Goal: Check status

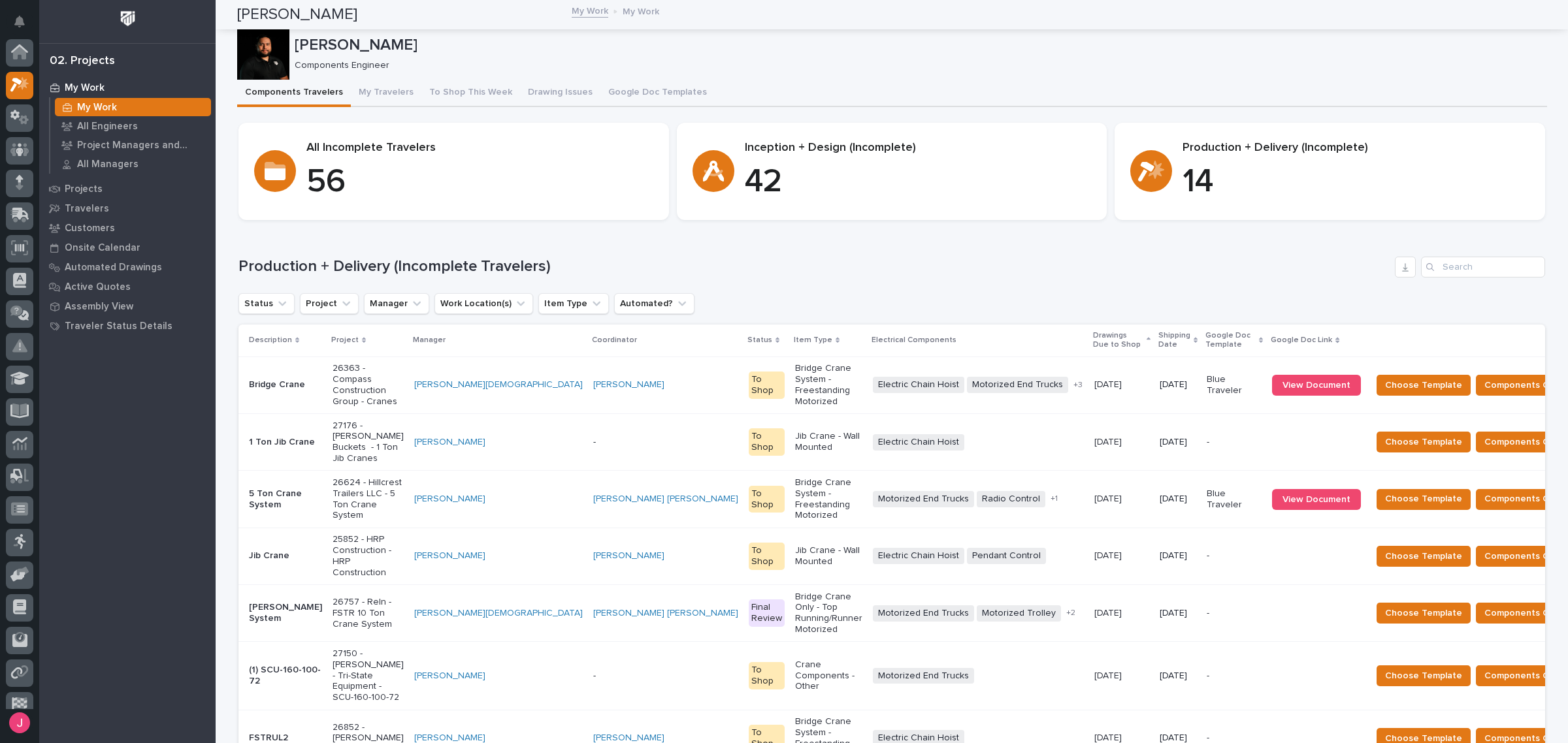
scroll to position [34, 0]
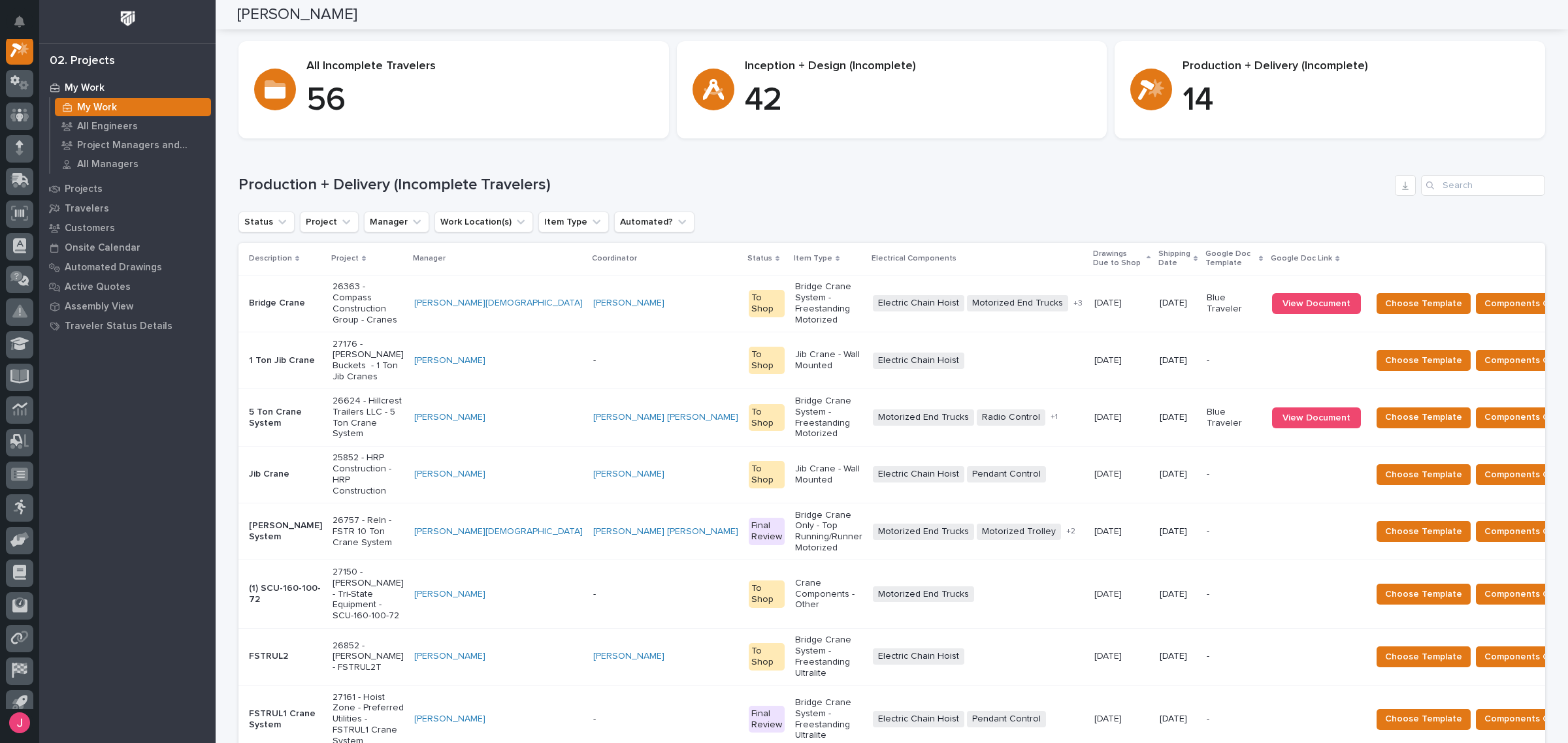
click at [511, 90] on p "56" at bounding box center [479, 100] width 347 height 39
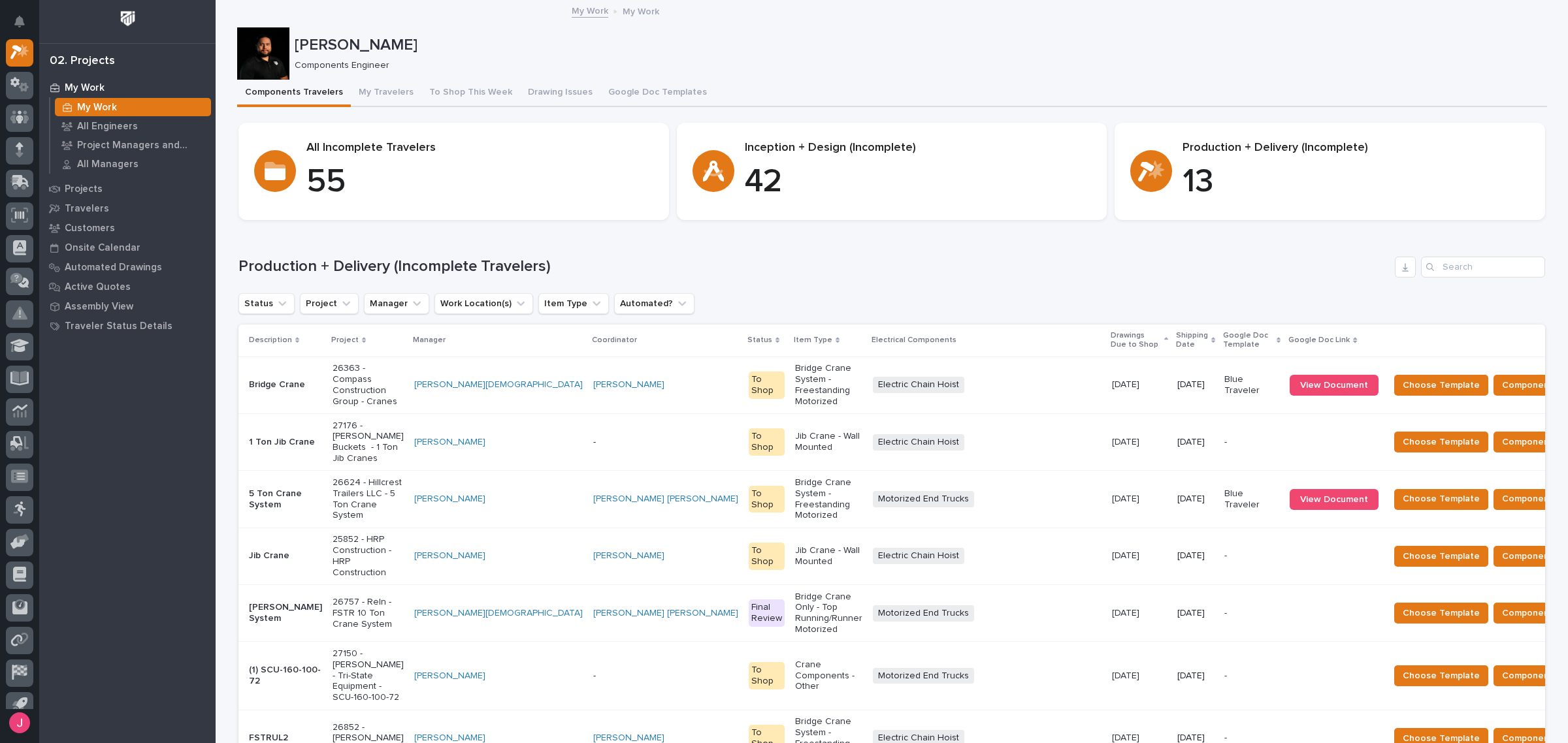
scroll to position [164, 0]
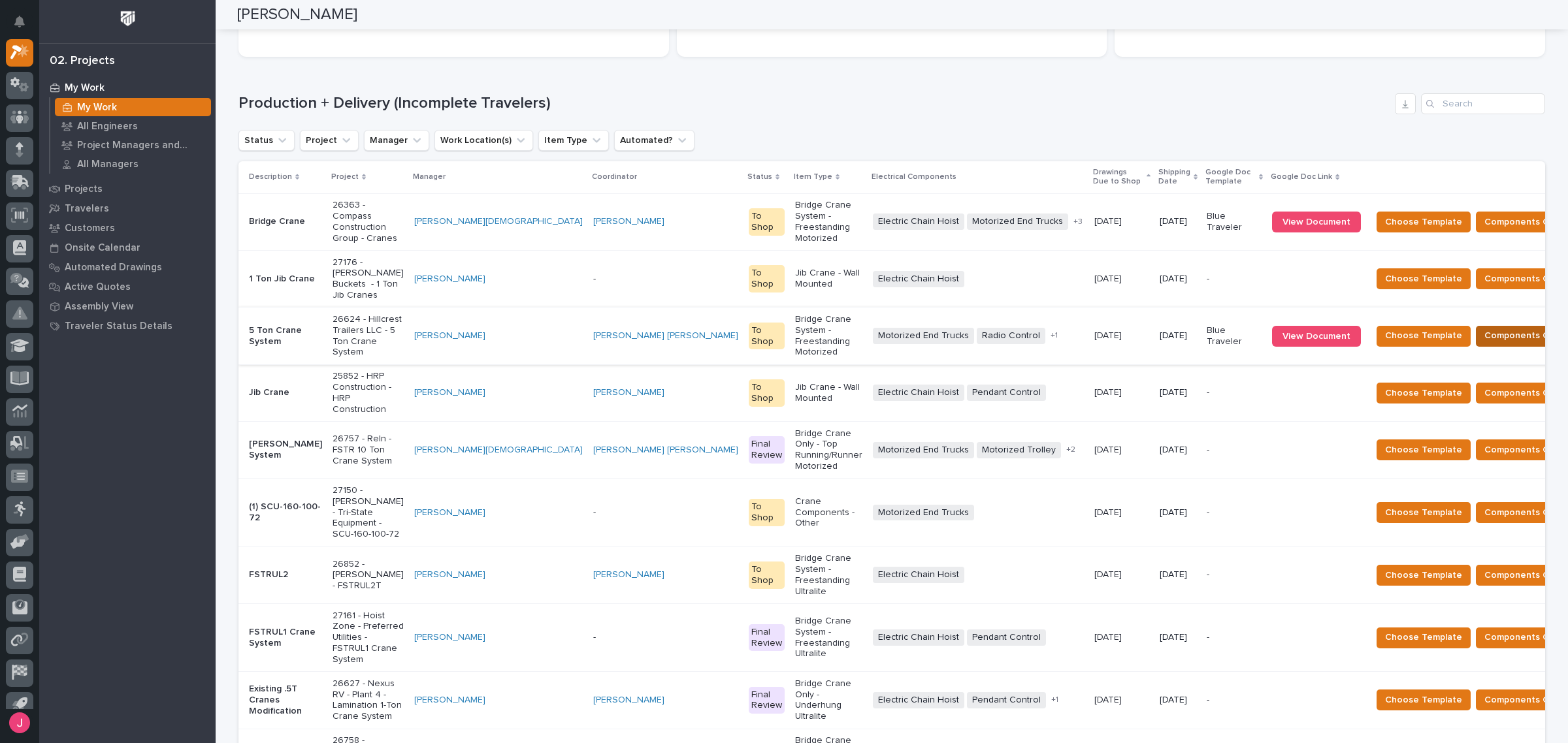
click at [1485, 328] on span "Components Complete" at bounding box center [1535, 336] width 100 height 16
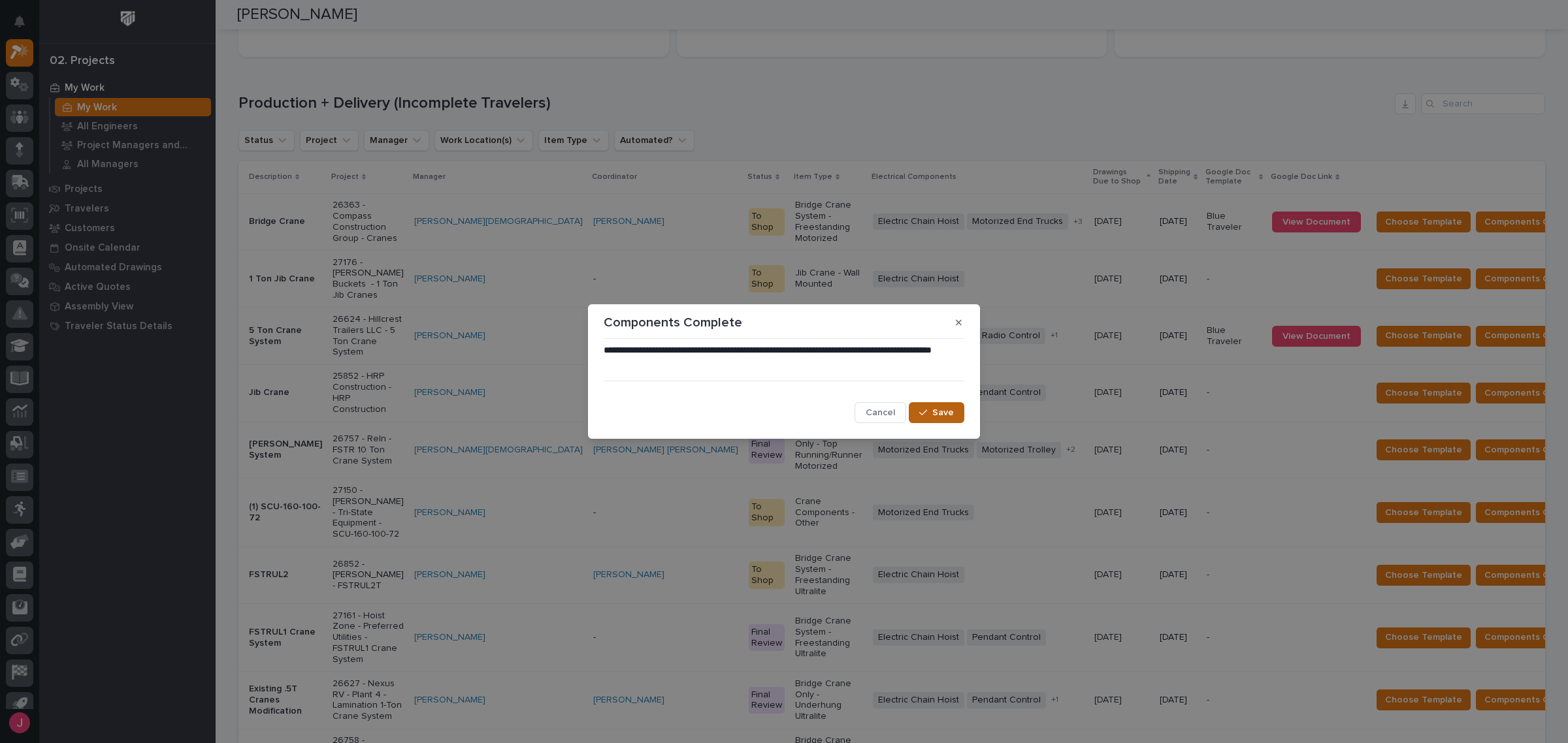
click at [932, 411] on div "button" at bounding box center [925, 413] width 13 height 9
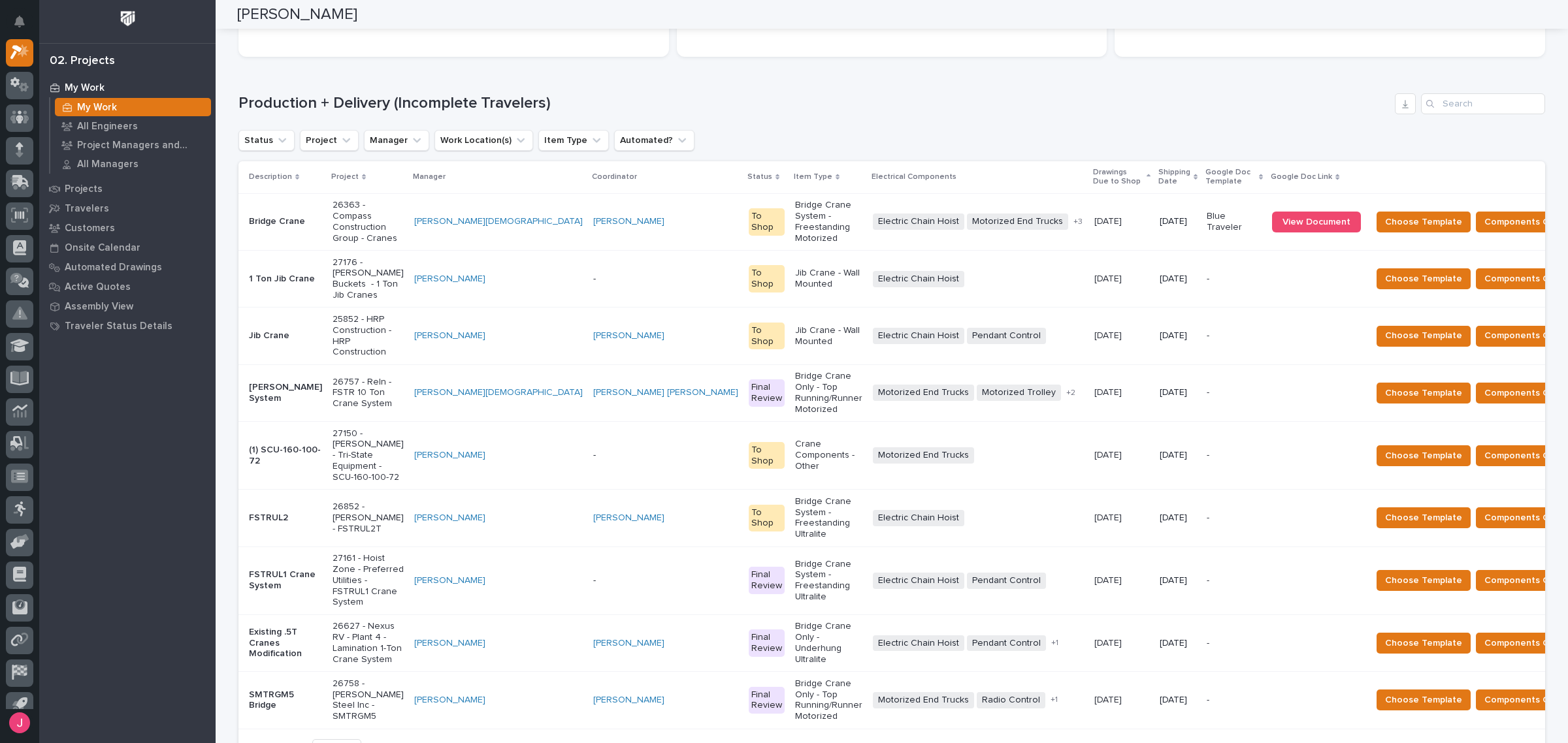
scroll to position [0, 0]
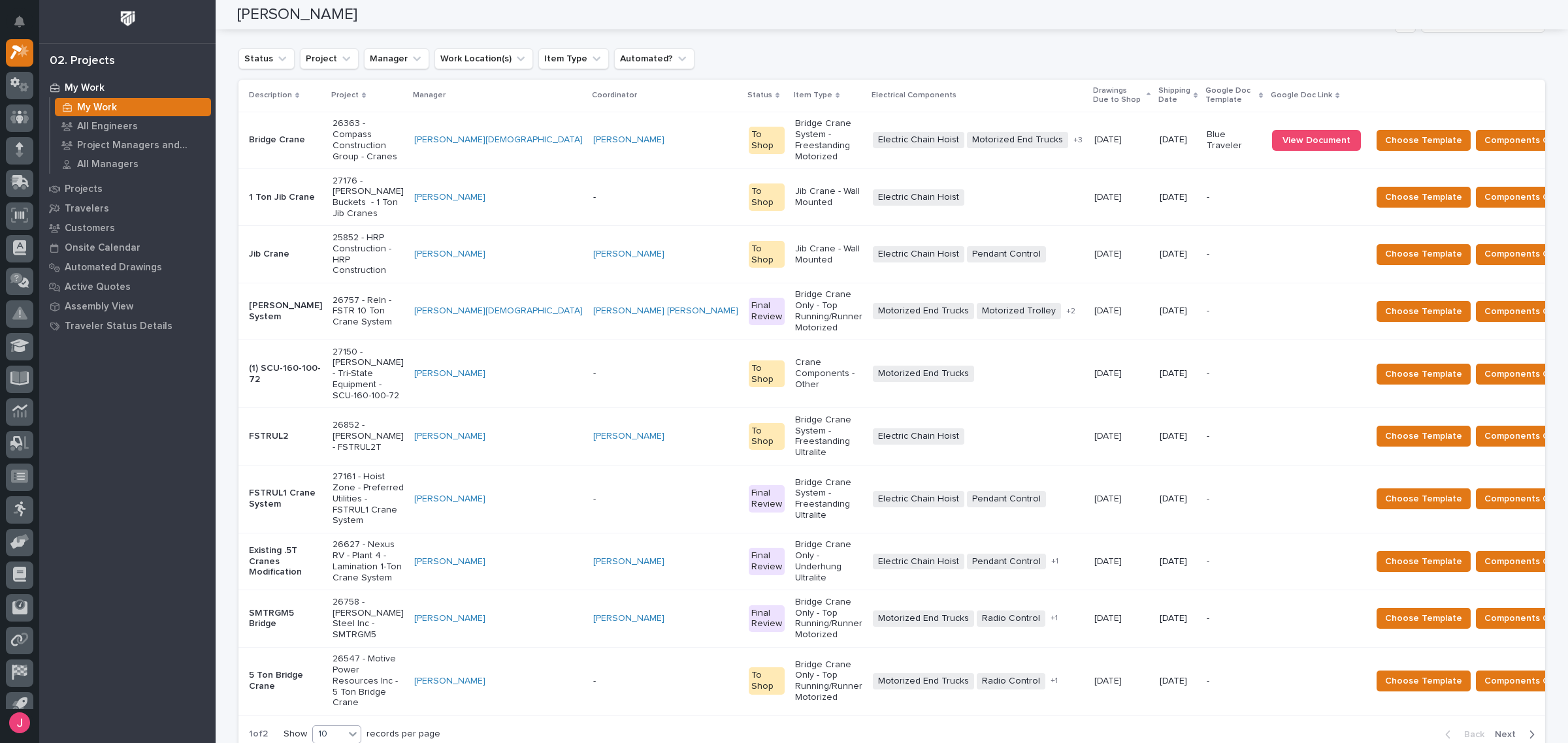
click at [338, 727] on div "10" at bounding box center [329, 734] width 31 height 14
click at [334, 614] on div "30" at bounding box center [332, 621] width 48 height 16
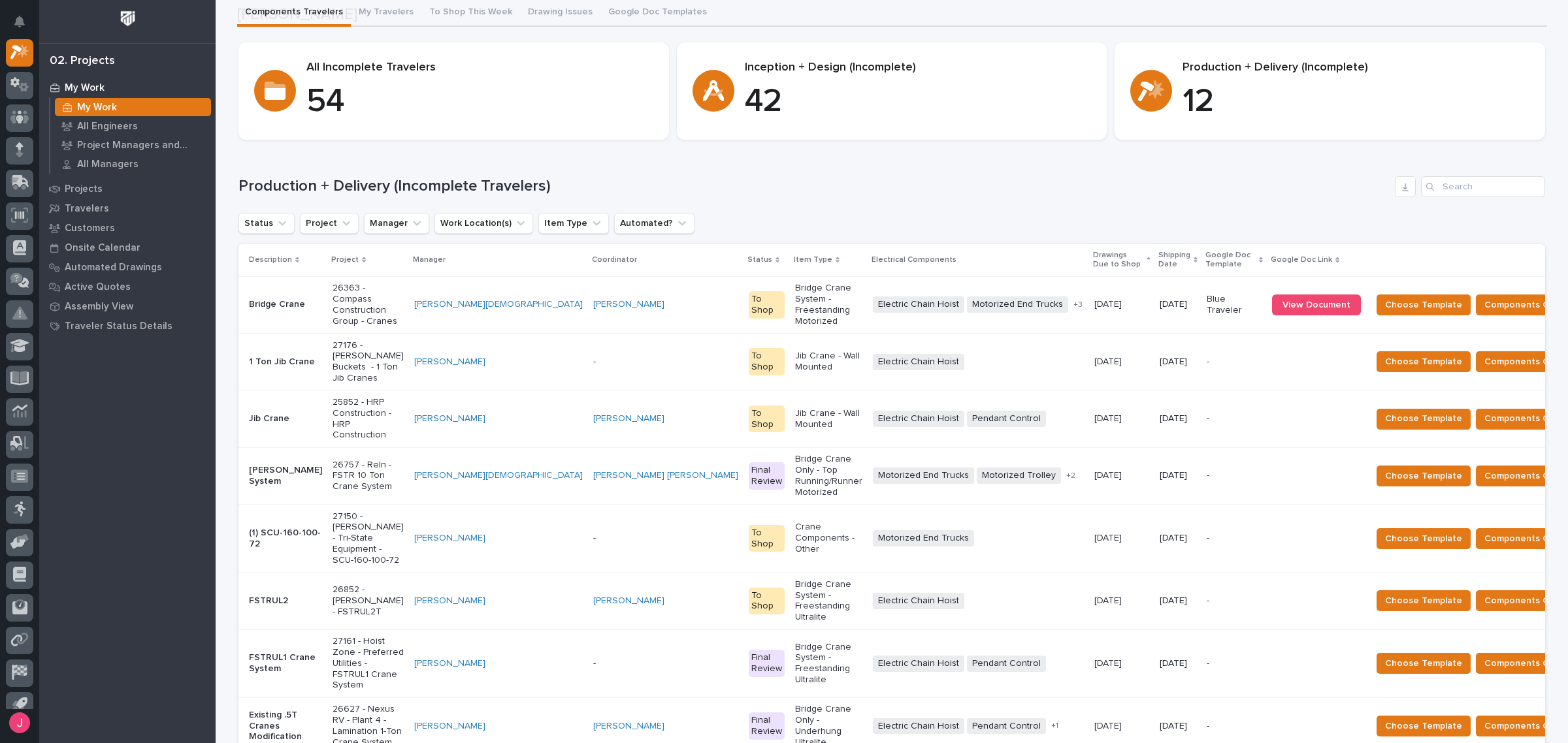
scroll to position [82, 0]
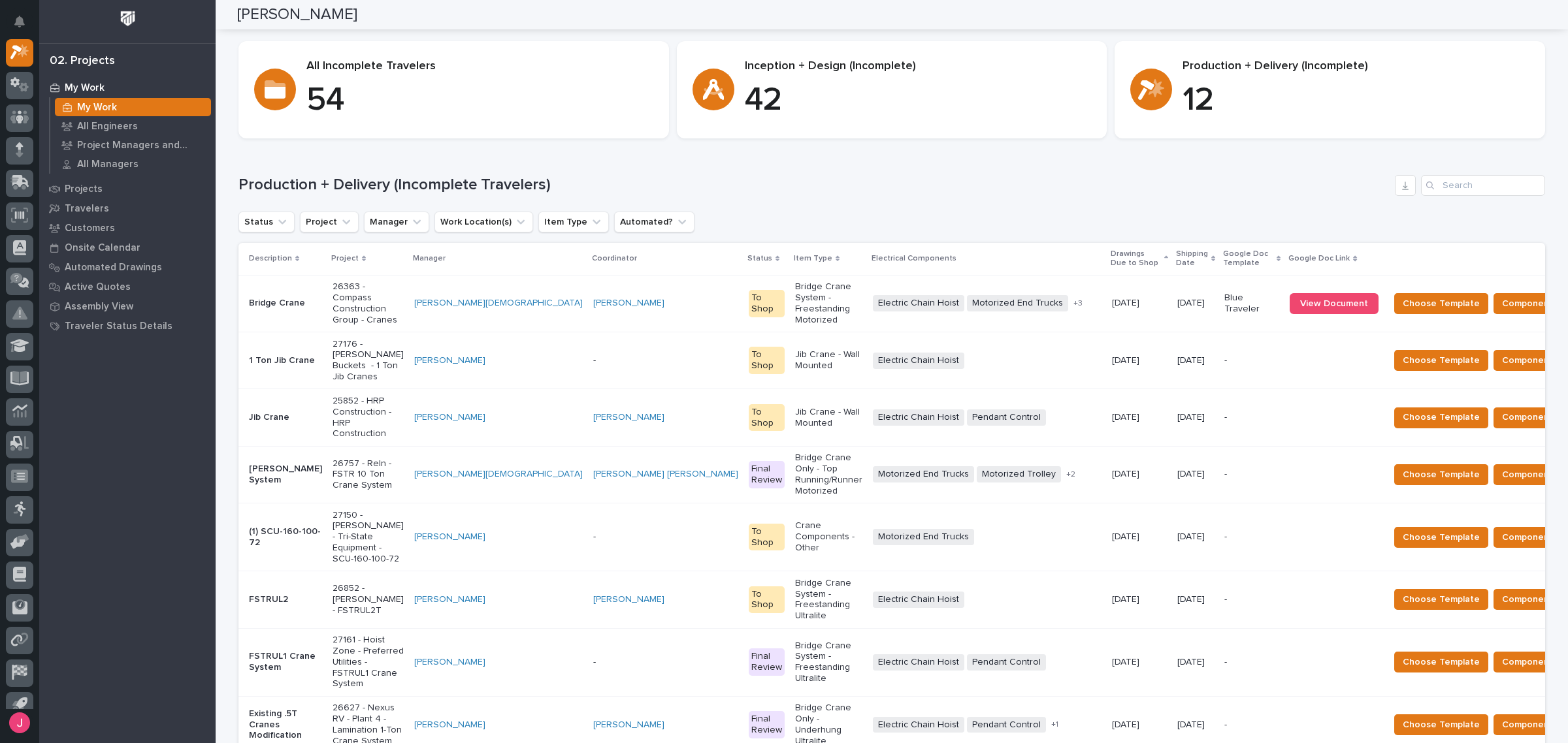
click at [796, 192] on h1 "Production + Delivery (Incomplete Travelers)" at bounding box center [814, 185] width 1151 height 19
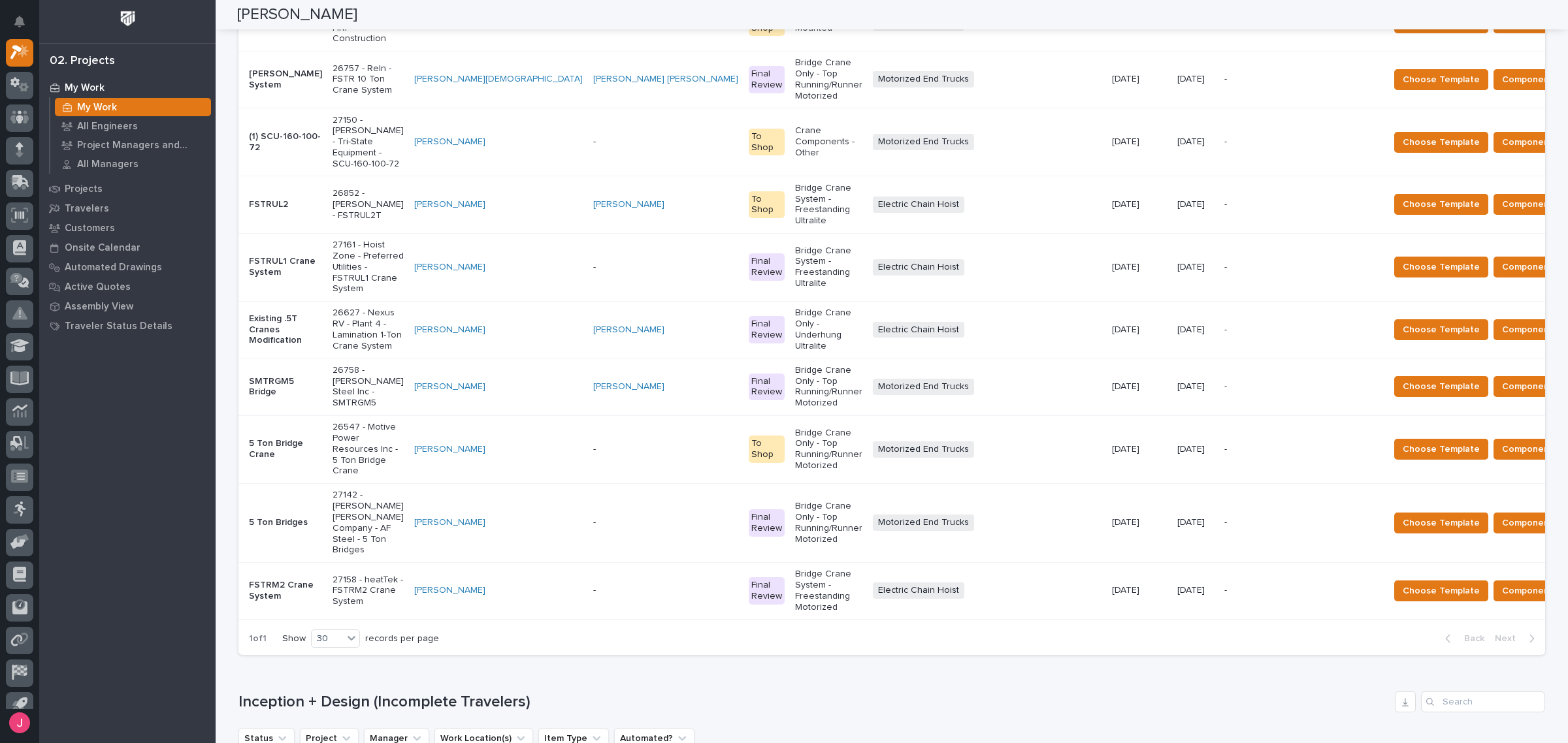
scroll to position [0, 0]
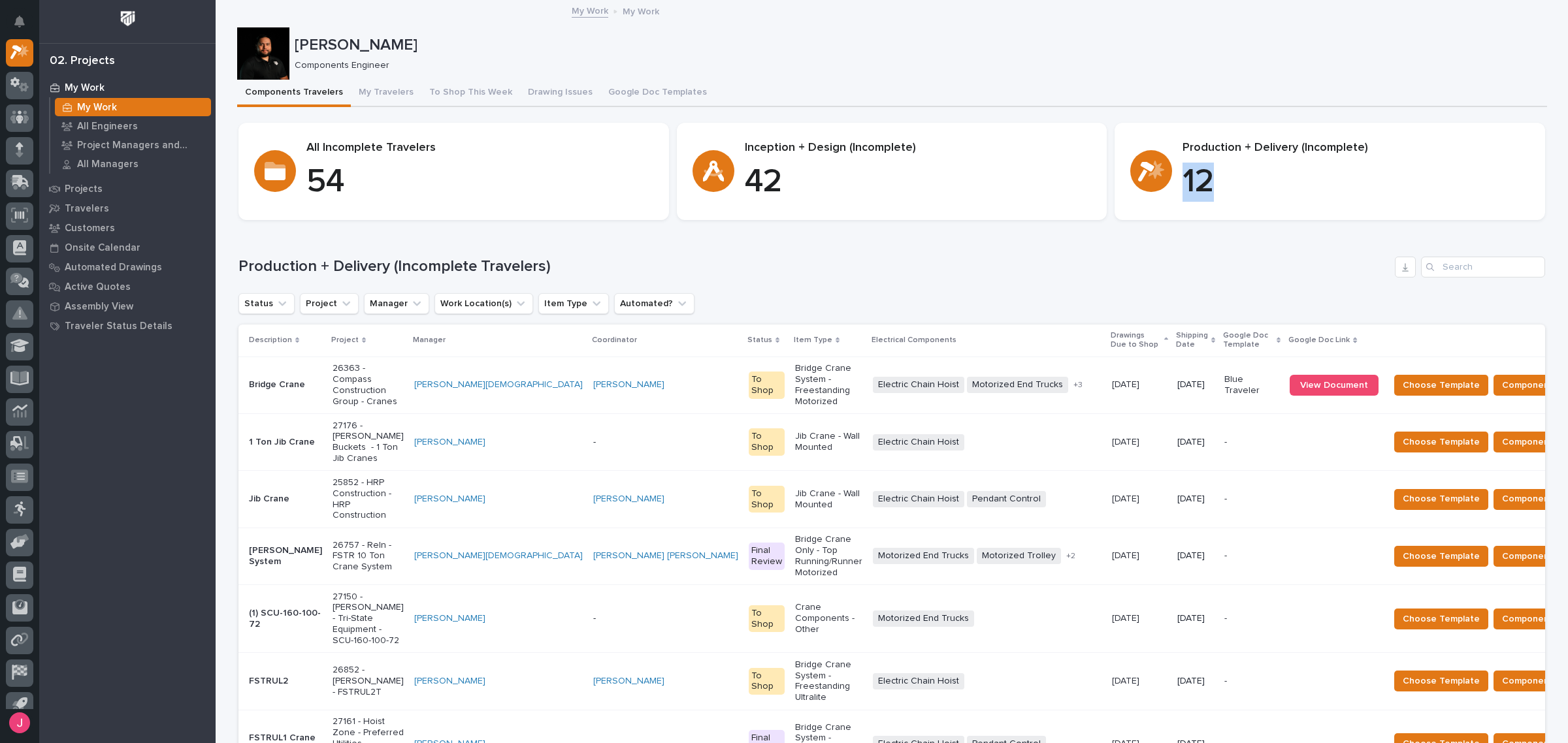
drag, startPoint x: 1179, startPoint y: 183, endPoint x: 1226, endPoint y: 181, distance: 47.0
click at [1226, 181] on p "12" at bounding box center [1355, 182] width 347 height 39
drag, startPoint x: 1237, startPoint y: 192, endPoint x: 1239, endPoint y: 181, distance: 11.2
click at [1238, 192] on p "12" at bounding box center [1355, 182] width 347 height 39
click at [1108, 263] on h1 "Production + Delivery (Incomplete Travelers)" at bounding box center [814, 266] width 1151 height 19
